Goal: Information Seeking & Learning: Find specific fact

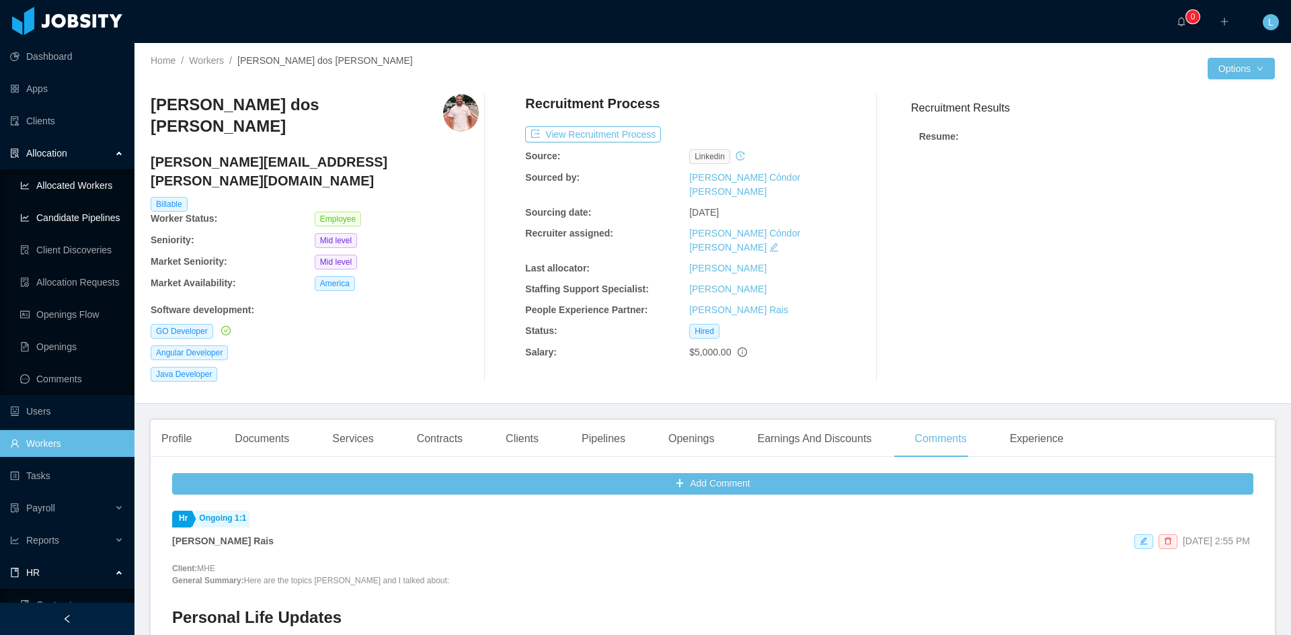
click at [71, 186] on link "Allocated Workers" at bounding box center [72, 185] width 104 height 27
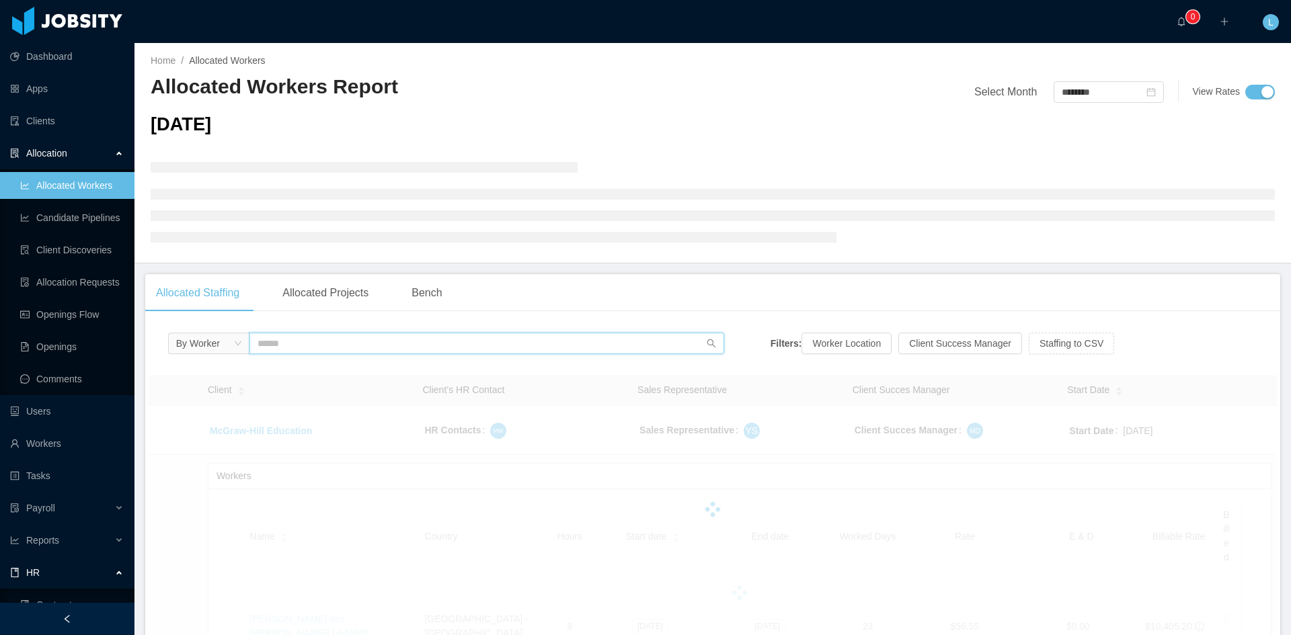
click at [381, 344] on input "text" at bounding box center [486, 344] width 475 height 22
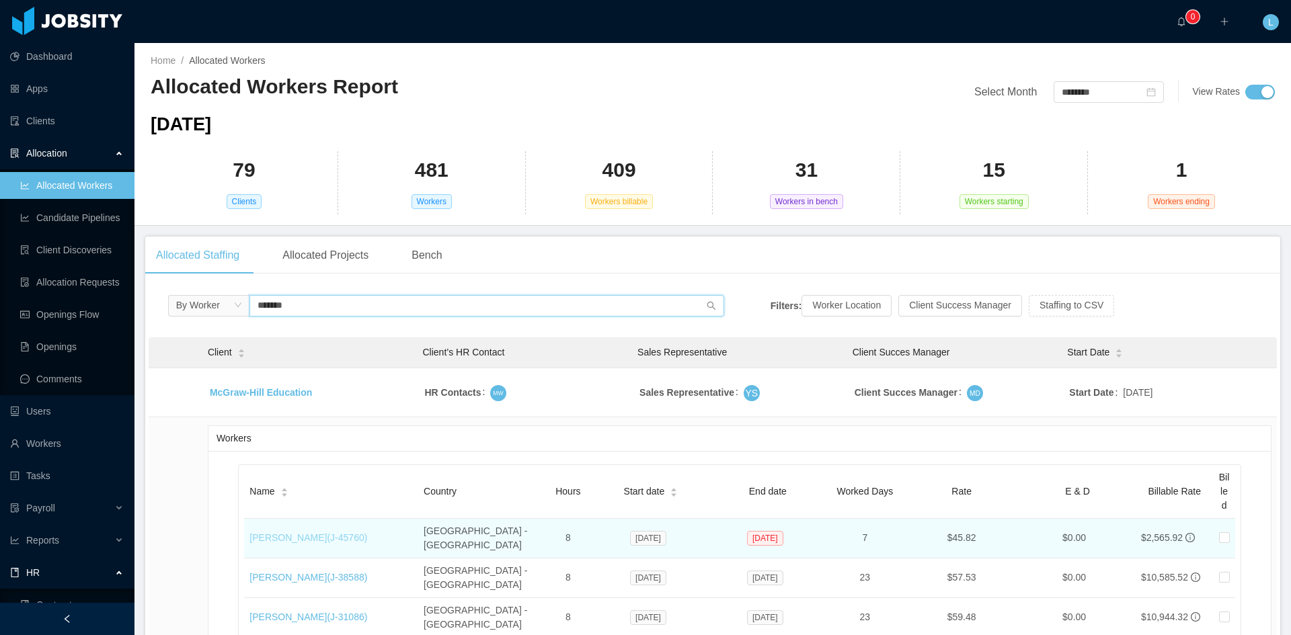
type input "*******"
click at [352, 532] on link "[PERSON_NAME] (J- 45760 )" at bounding box center [308, 537] width 118 height 11
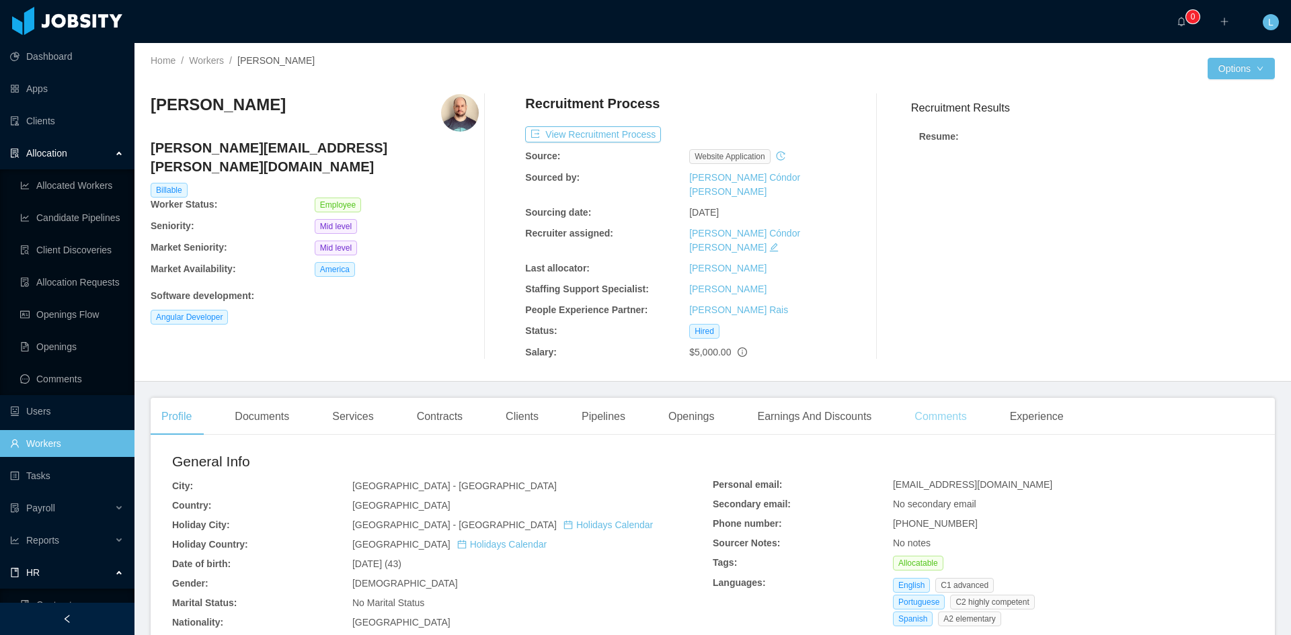
click at [929, 398] on div "Comments" at bounding box center [940, 417] width 73 height 38
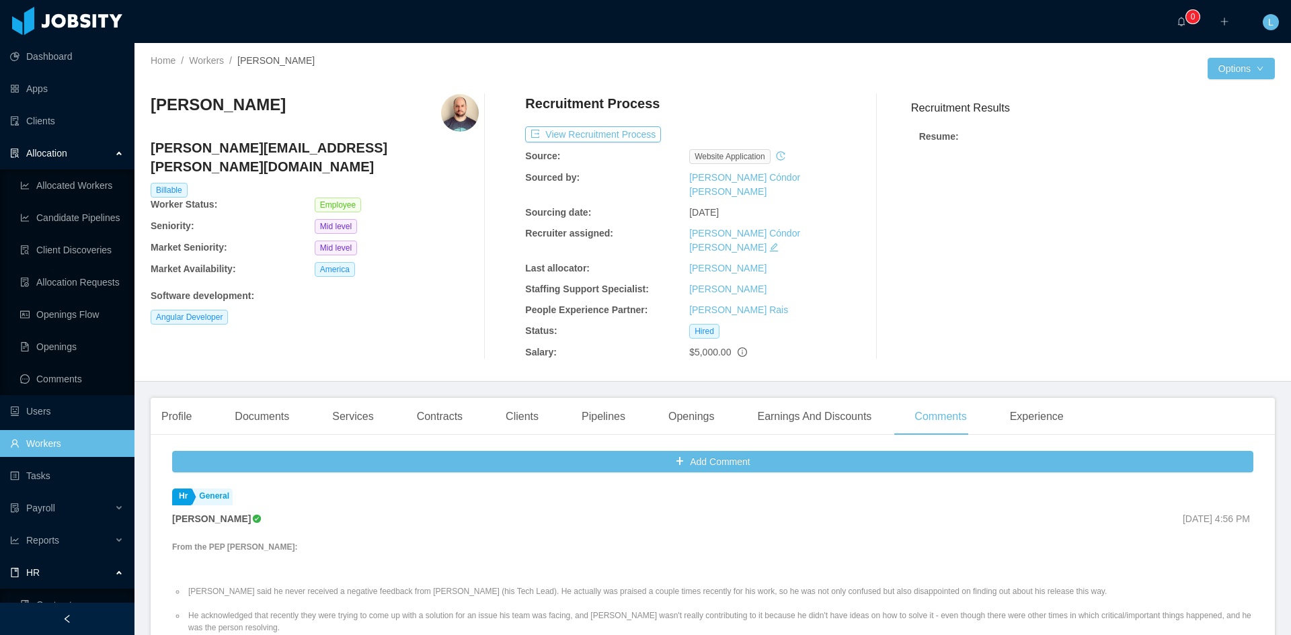
click at [970, 5] on div "··· 0 ··· ··· L ···" at bounding box center [645, 21] width 1293 height 43
click at [1250, 73] on button "Options" at bounding box center [1240, 69] width 67 height 22
click at [1220, 213] on button "Worker File" at bounding box center [1204, 212] width 84 height 22
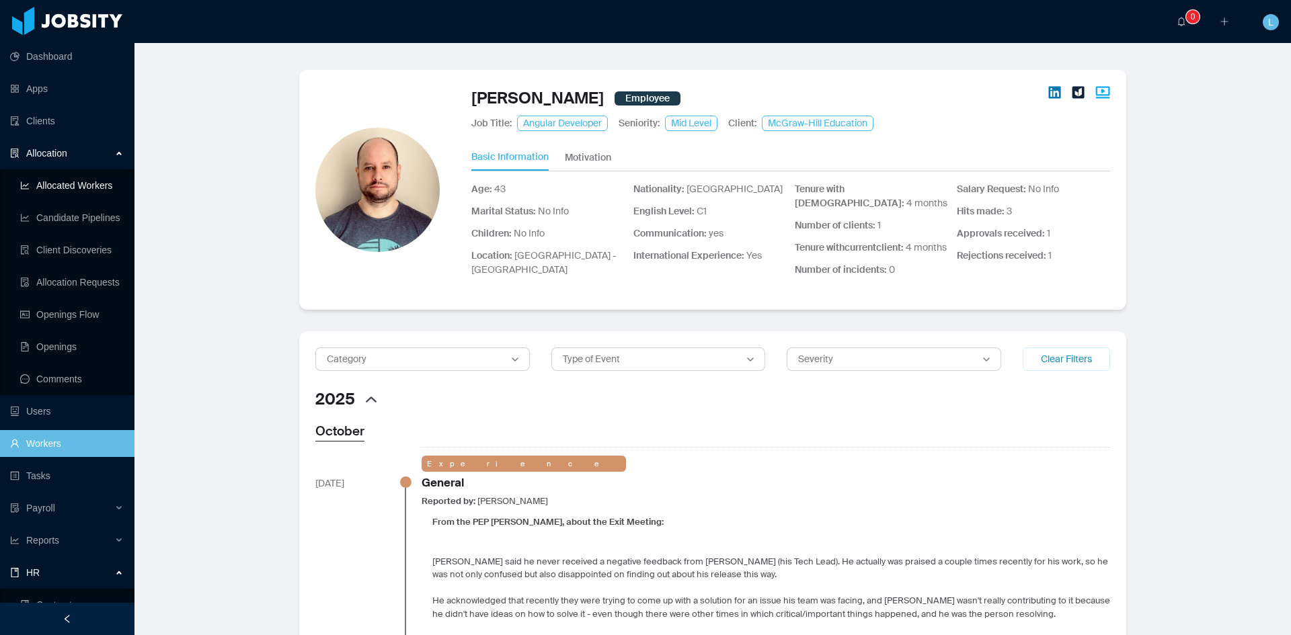
click at [66, 182] on link "Allocated Workers" at bounding box center [72, 185] width 104 height 27
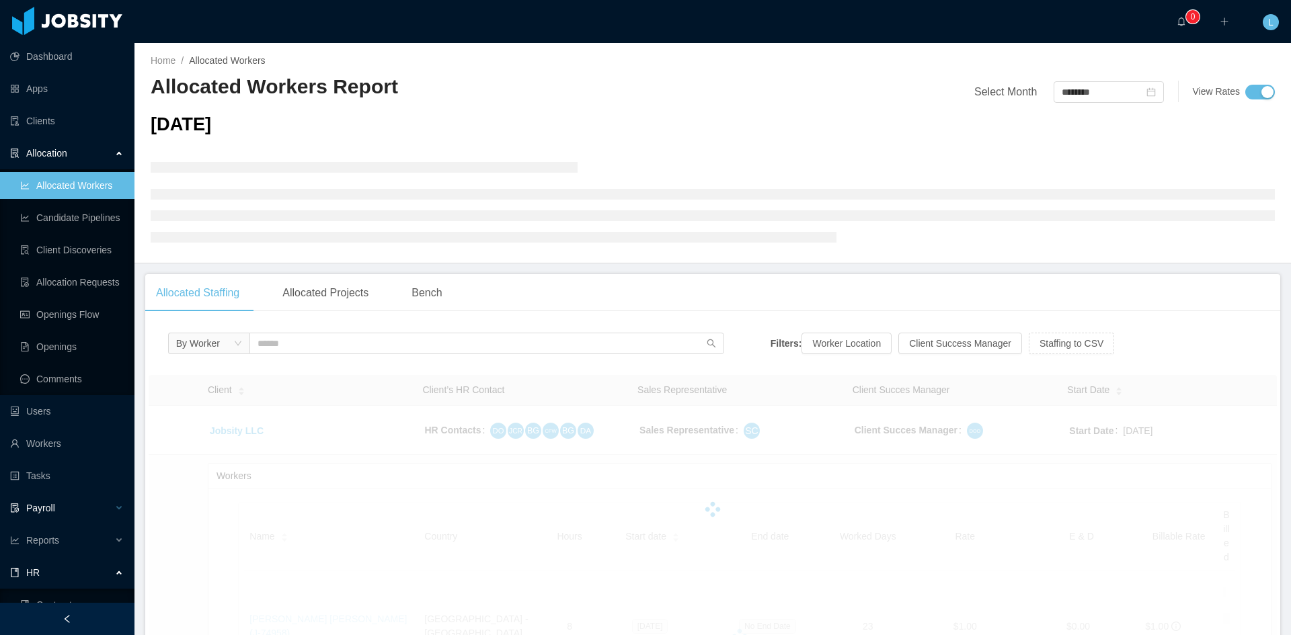
scroll to position [115, 0]
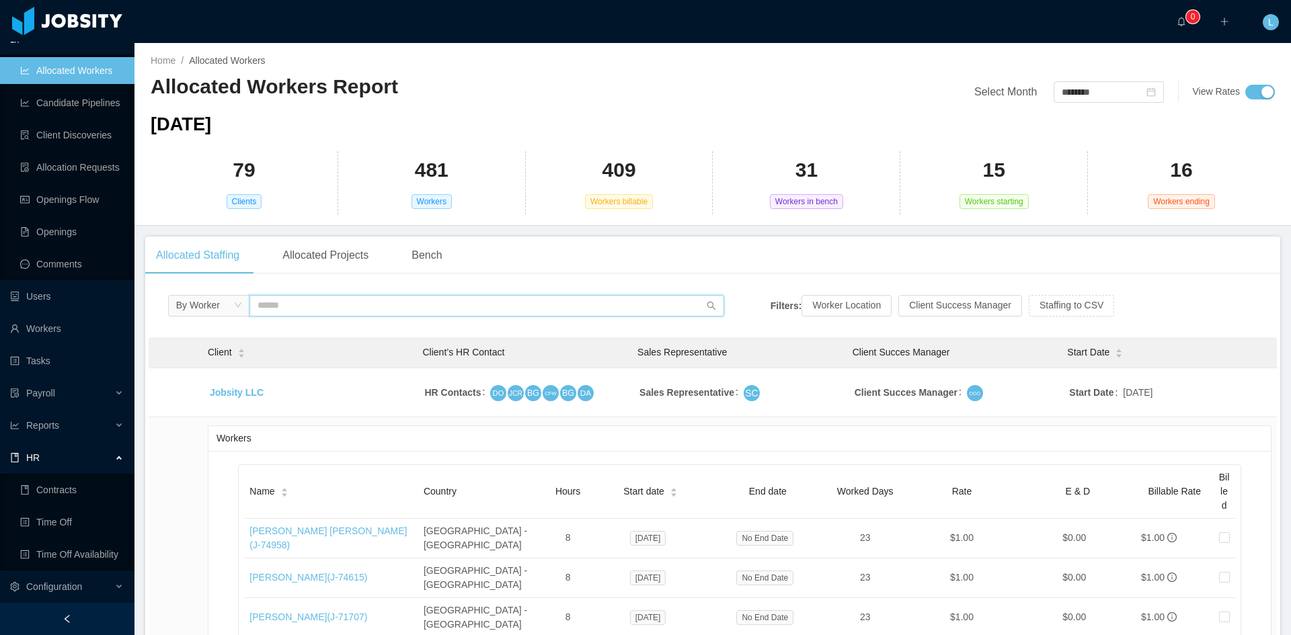
click at [288, 295] on input "text" at bounding box center [486, 306] width 475 height 22
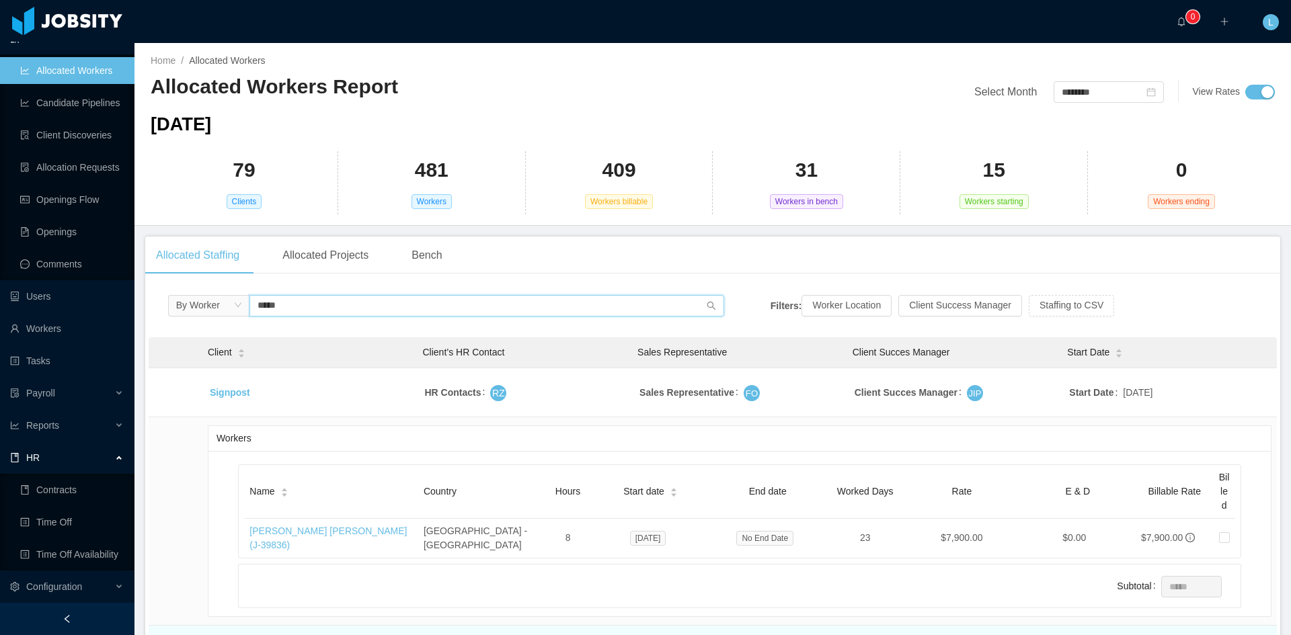
scroll to position [403, 0]
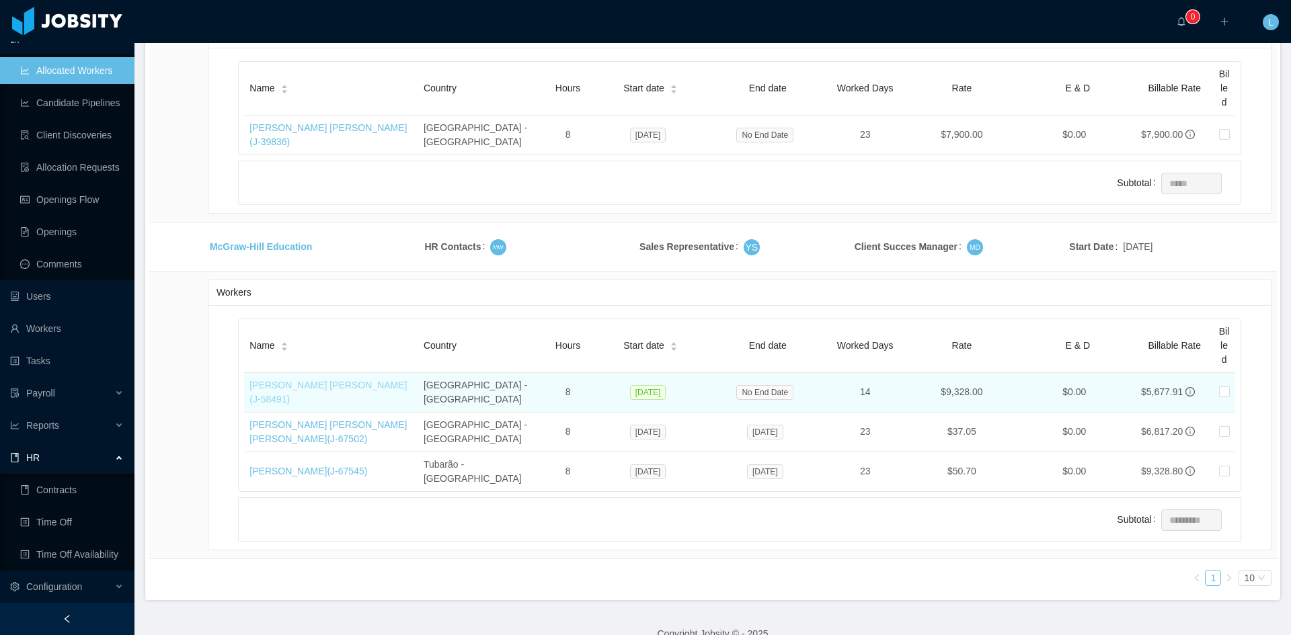
type input "*****"
click at [358, 380] on link "[PERSON_NAME] [PERSON_NAME] (J- 58491 )" at bounding box center [327, 392] width 157 height 25
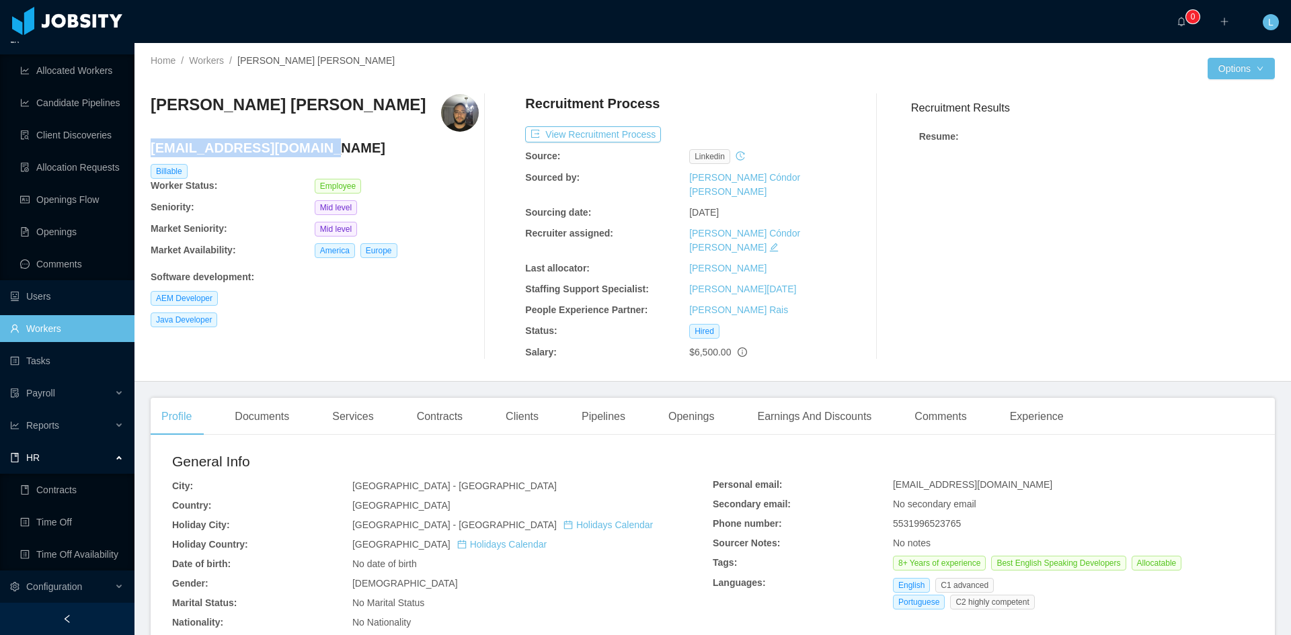
drag, startPoint x: 317, startPoint y: 145, endPoint x: 152, endPoint y: 151, distance: 165.5
click at [152, 151] on h4 "[EMAIL_ADDRESS][DOMAIN_NAME]" at bounding box center [315, 147] width 328 height 19
copy h4 "[EMAIL_ADDRESS][DOMAIN_NAME]"
click at [67, 70] on link "Allocated Workers" at bounding box center [72, 70] width 104 height 27
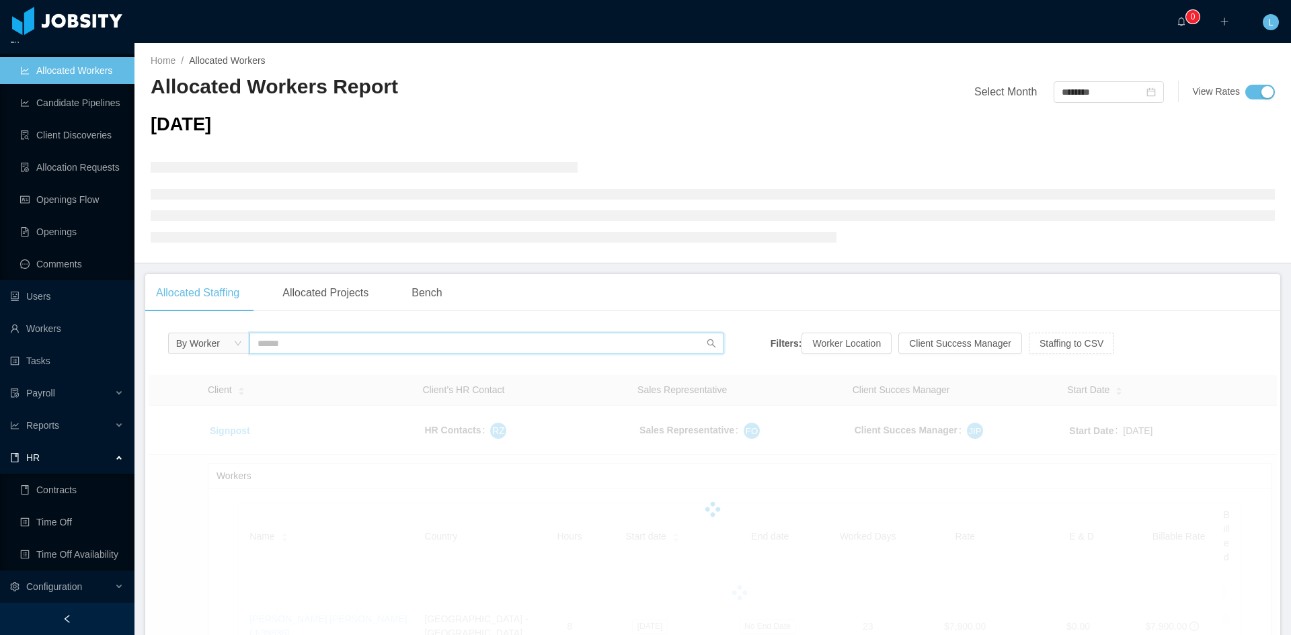
click at [358, 338] on input "text" at bounding box center [486, 344] width 475 height 22
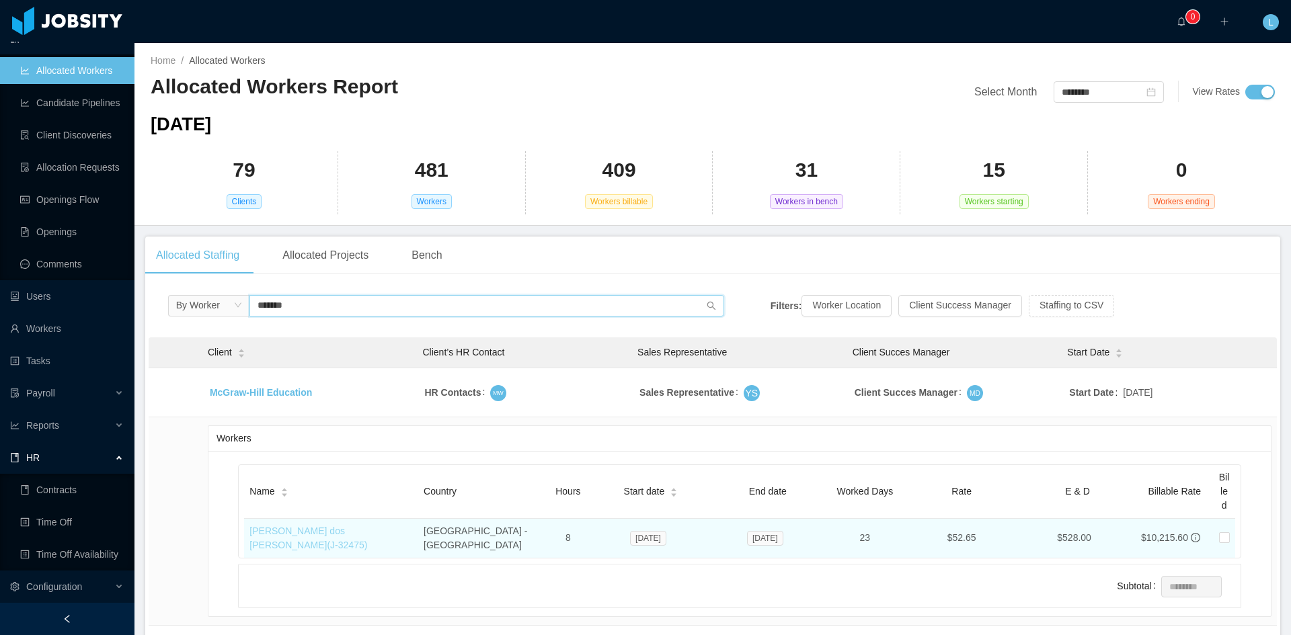
type input "*******"
click at [367, 526] on link "[PERSON_NAME] dos [PERSON_NAME] (J- 32475 )" at bounding box center [308, 538] width 118 height 25
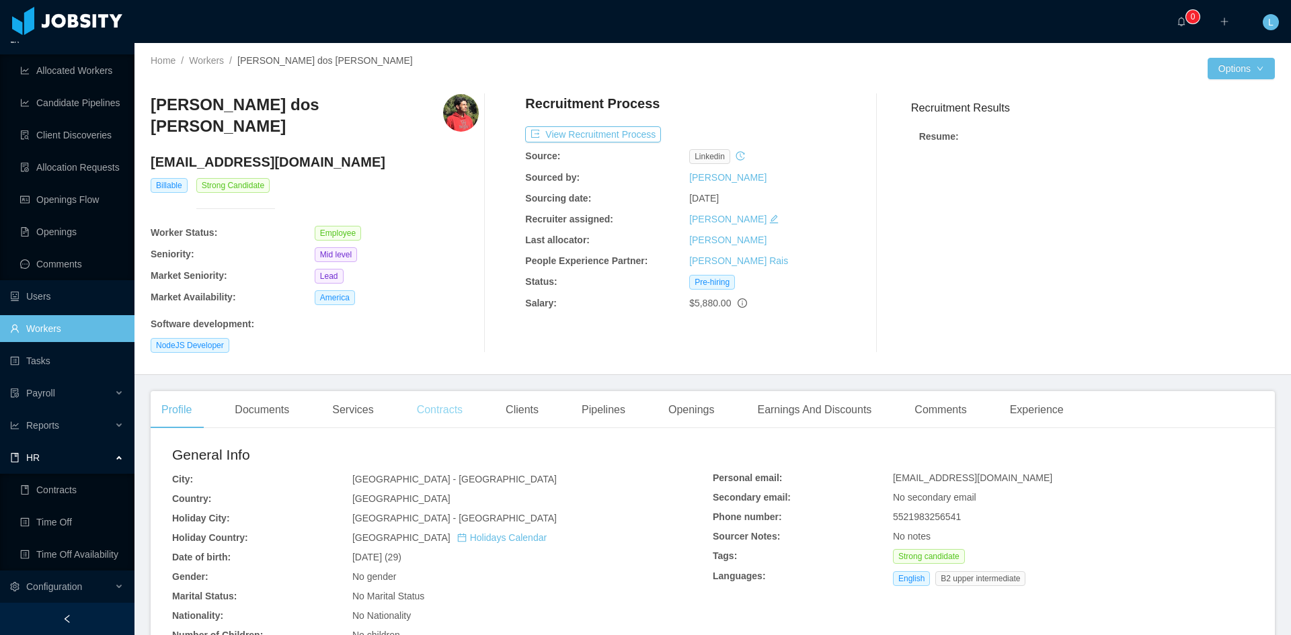
click at [456, 401] on div "Contracts" at bounding box center [439, 410] width 67 height 38
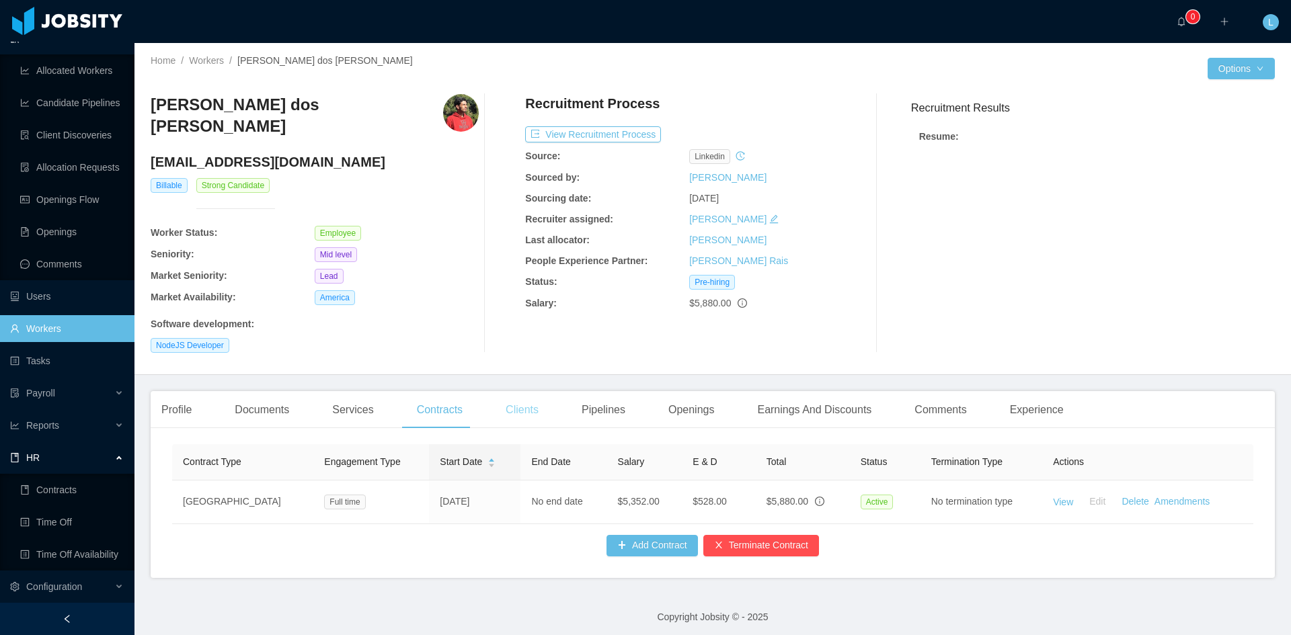
click at [506, 401] on div "Clients" at bounding box center [522, 410] width 54 height 38
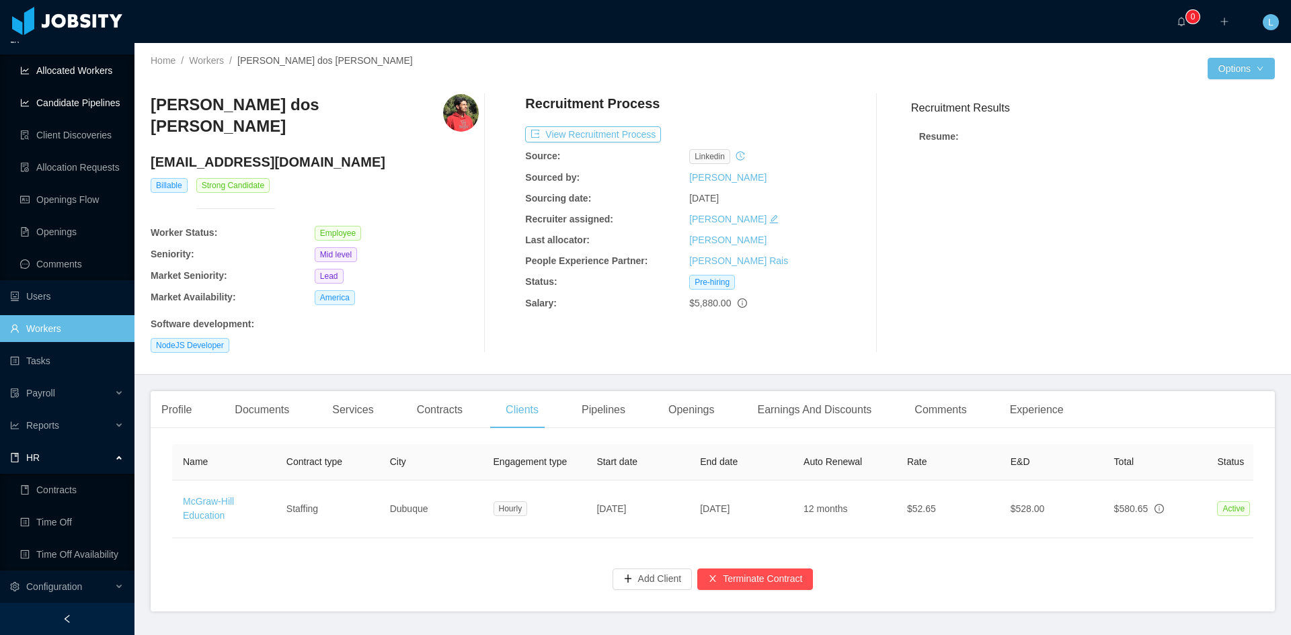
click at [79, 75] on link "Allocated Workers" at bounding box center [72, 70] width 104 height 27
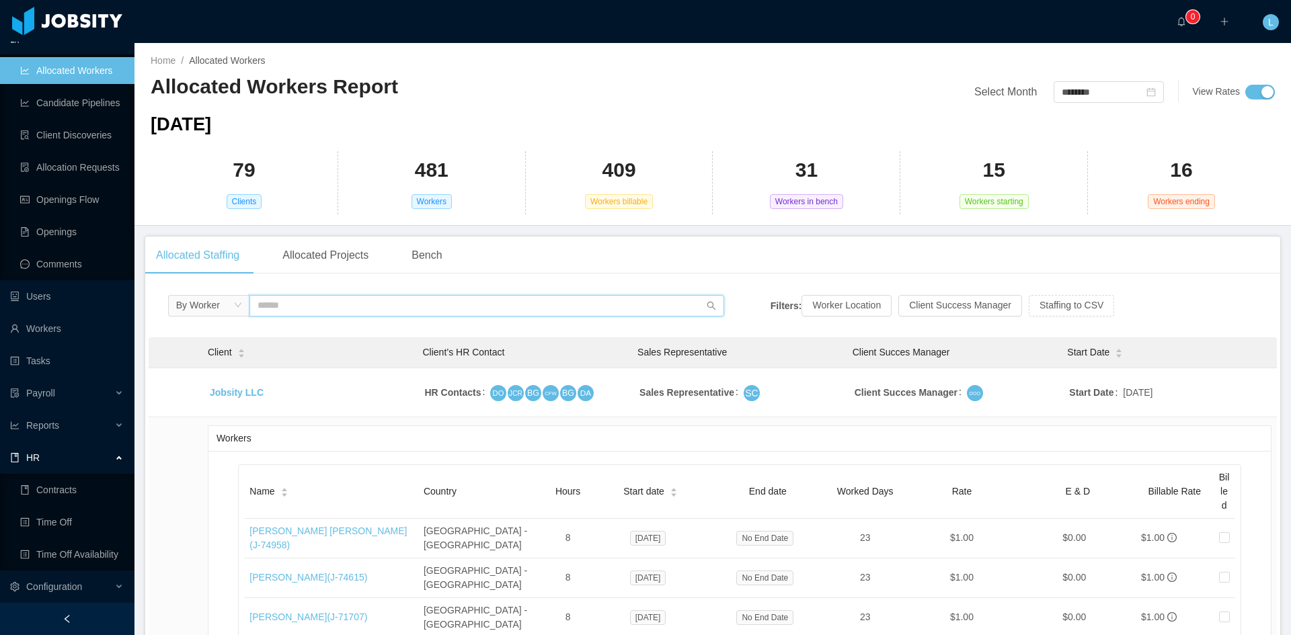
click at [317, 311] on input "text" at bounding box center [486, 306] width 475 height 22
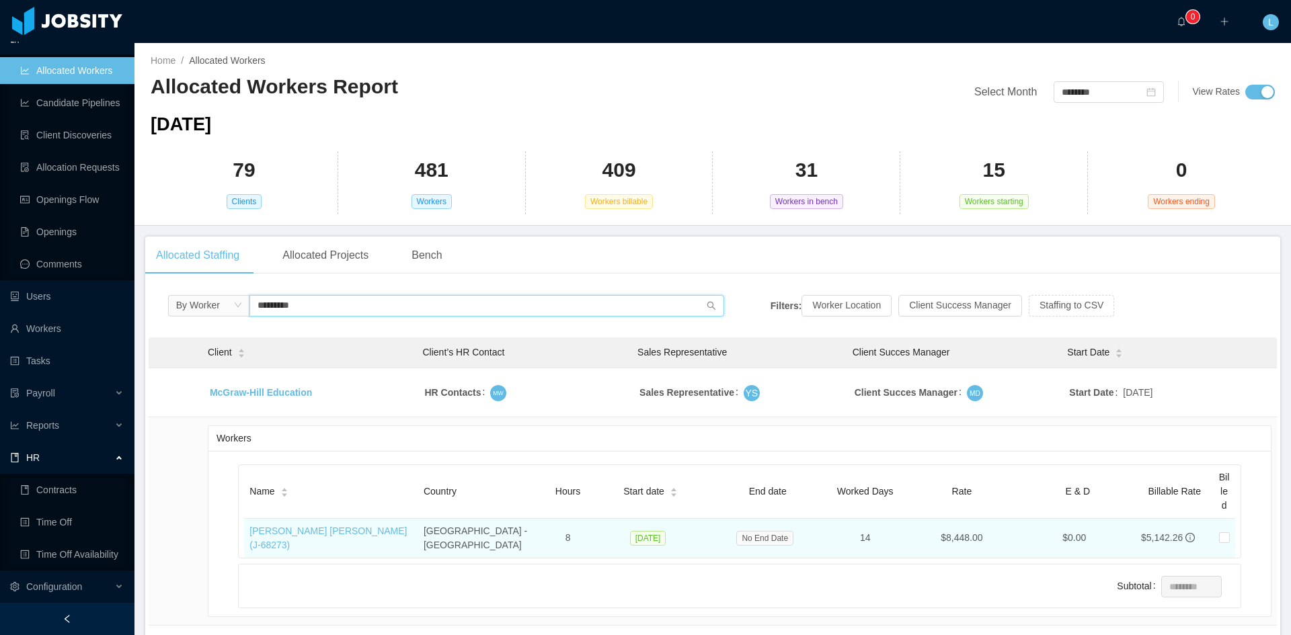
type input "*********"
click at [317, 539] on td "[PERSON_NAME] [PERSON_NAME] (J- 68273 )" at bounding box center [331, 538] width 174 height 39
click at [318, 536] on link "[PERSON_NAME] [PERSON_NAME] (J- 68273 )" at bounding box center [327, 538] width 157 height 25
